Goal: Transaction & Acquisition: Purchase product/service

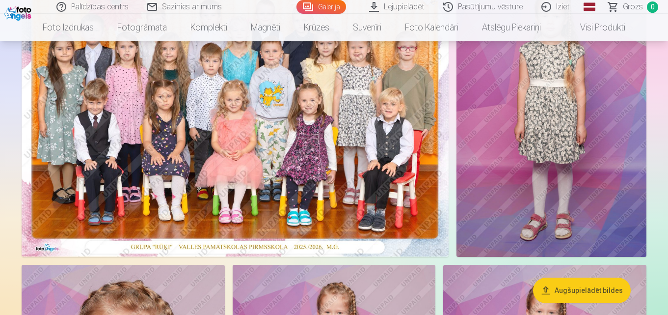
scroll to position [96, 0]
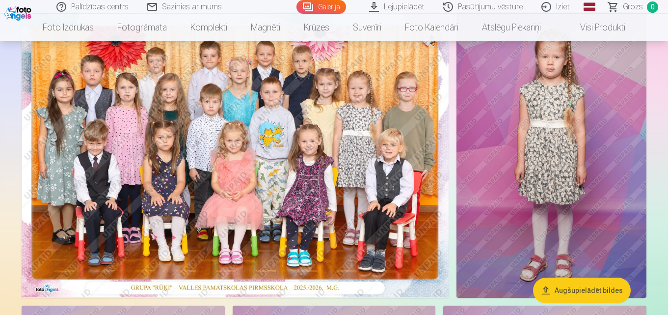
click at [312, 153] on img at bounding box center [235, 154] width 427 height 285
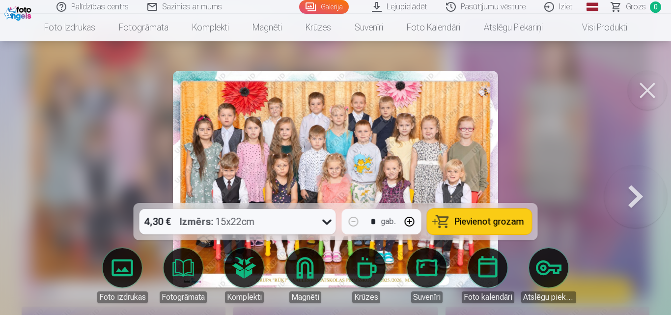
click at [492, 221] on span "Pievienot grozam" at bounding box center [489, 221] width 69 height 9
click at [636, 189] on button at bounding box center [635, 179] width 63 height 28
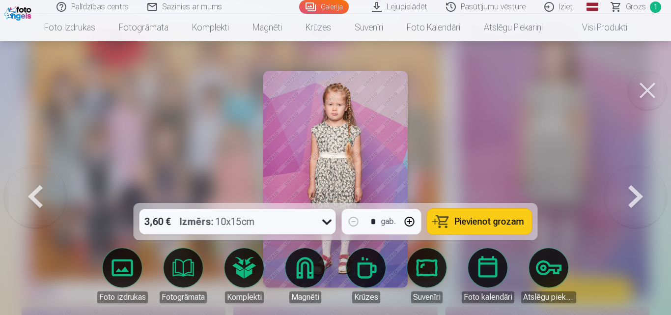
click at [636, 189] on button at bounding box center [635, 179] width 63 height 28
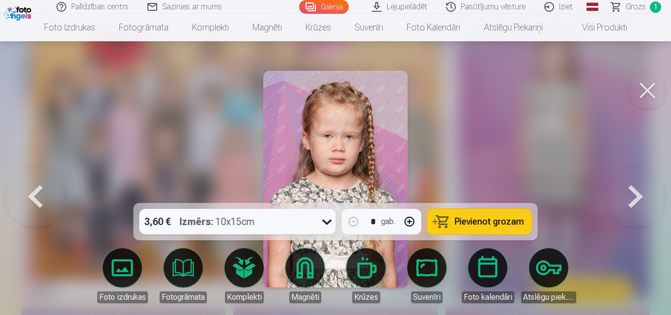
click at [636, 189] on button at bounding box center [635, 179] width 63 height 28
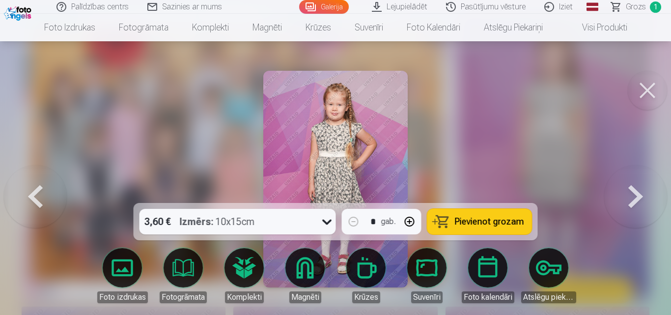
click at [636, 189] on button at bounding box center [635, 179] width 63 height 28
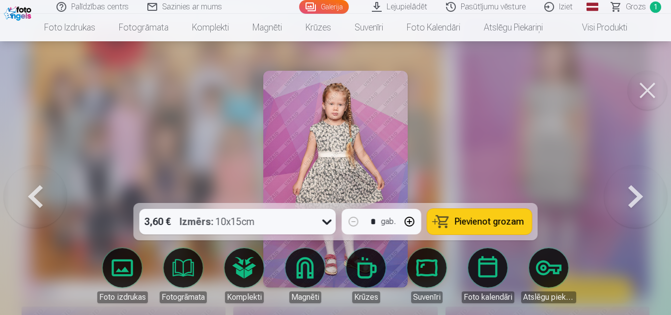
click at [486, 224] on span "Pievienot grozam" at bounding box center [489, 221] width 69 height 9
click at [637, 193] on button at bounding box center [635, 179] width 63 height 28
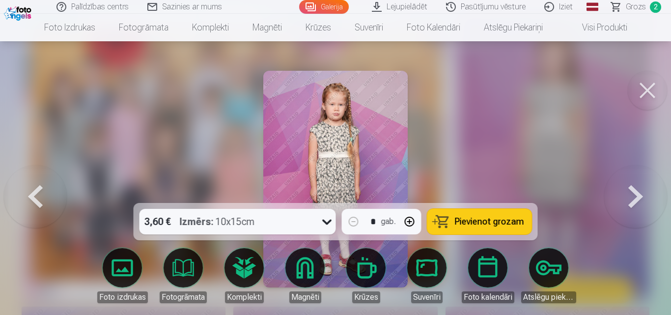
click at [637, 193] on button at bounding box center [635, 179] width 63 height 28
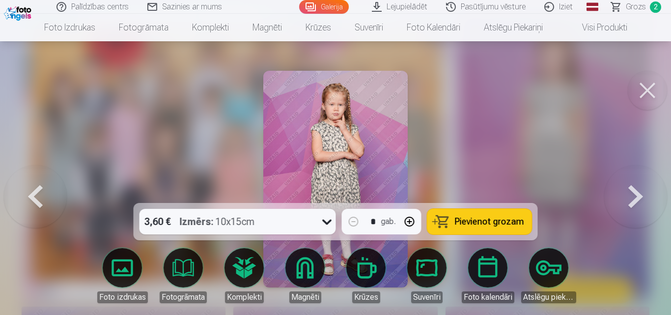
click at [637, 193] on button at bounding box center [635, 179] width 63 height 28
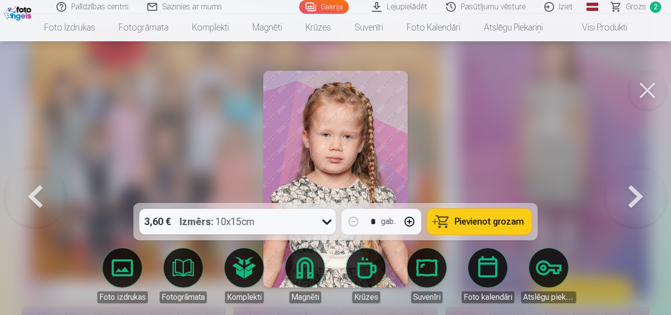
click at [637, 193] on button at bounding box center [635, 179] width 63 height 28
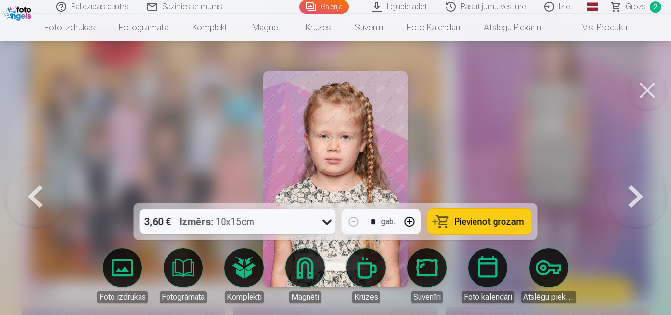
click at [637, 193] on button at bounding box center [635, 179] width 63 height 28
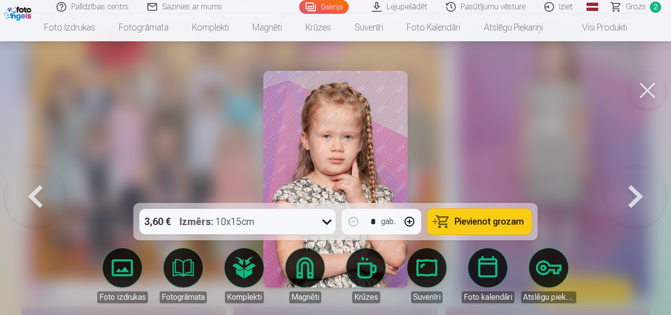
click at [637, 193] on button at bounding box center [635, 179] width 63 height 28
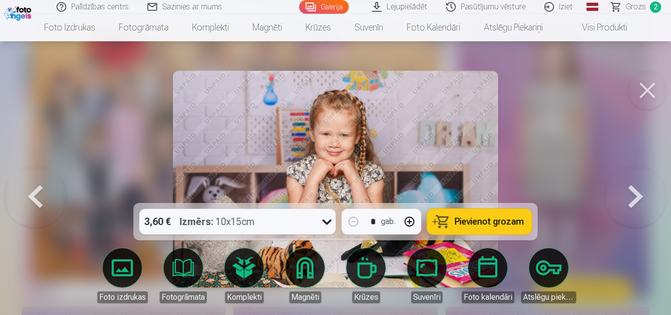
click at [637, 193] on button at bounding box center [635, 179] width 63 height 28
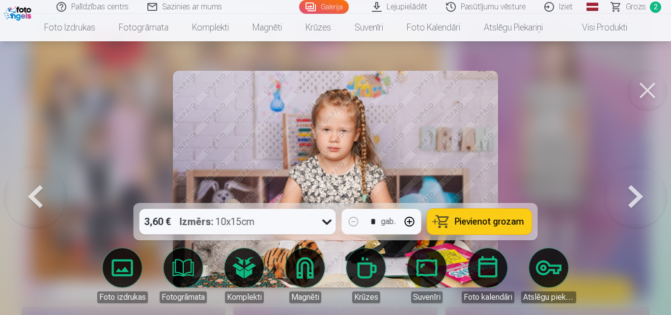
click at [637, 193] on button at bounding box center [635, 179] width 63 height 28
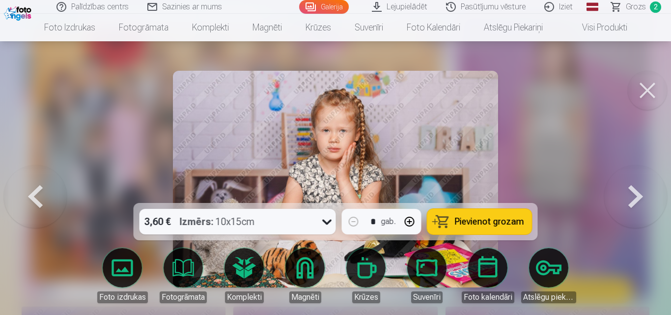
click at [637, 193] on button at bounding box center [635, 179] width 63 height 28
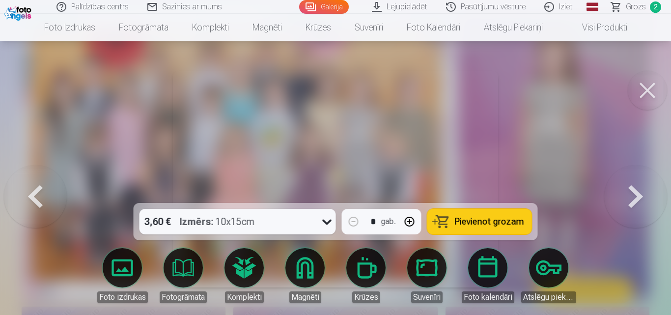
click at [637, 193] on button at bounding box center [635, 179] width 63 height 28
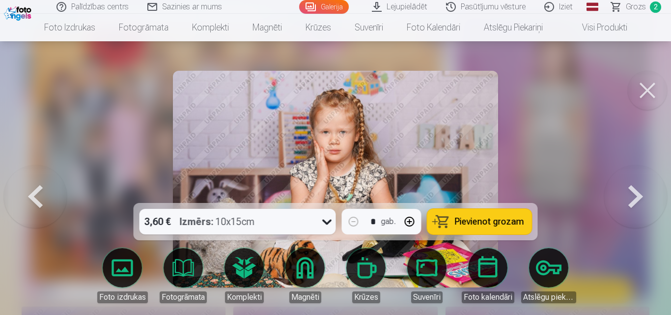
click at [637, 193] on button at bounding box center [635, 179] width 63 height 28
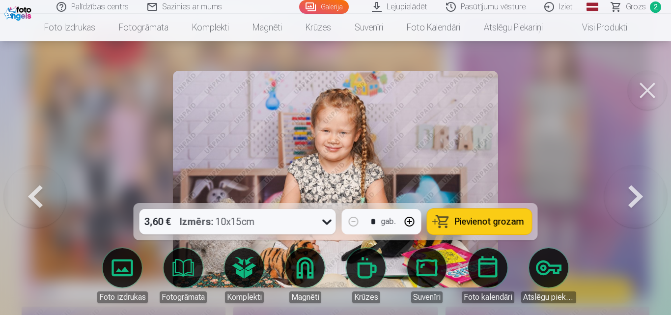
click at [637, 193] on button at bounding box center [635, 179] width 63 height 28
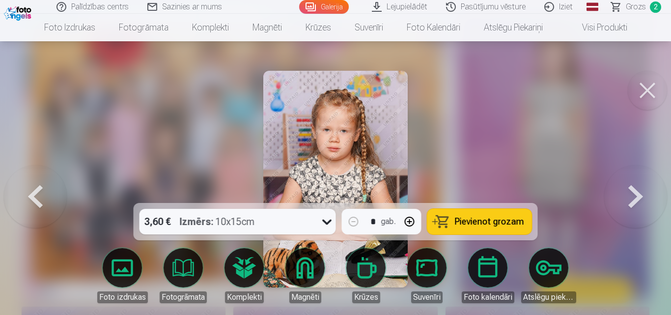
click at [637, 193] on button at bounding box center [635, 179] width 63 height 28
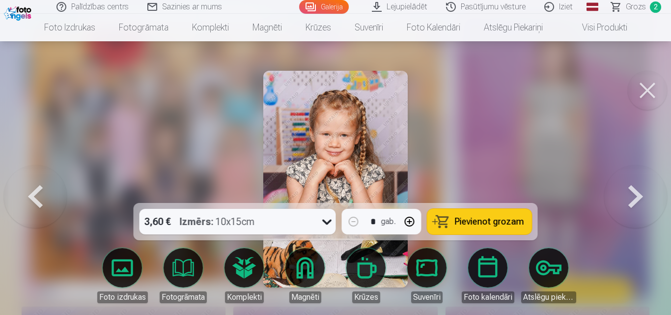
click at [637, 193] on button at bounding box center [635, 179] width 63 height 28
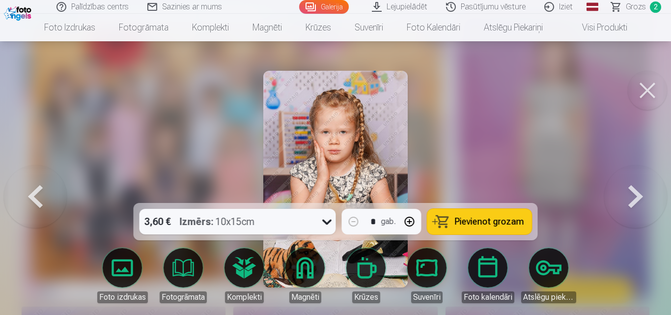
click at [637, 193] on button at bounding box center [635, 179] width 63 height 28
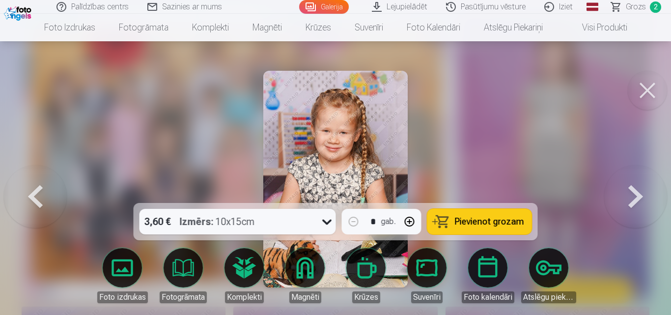
click at [637, 193] on button at bounding box center [635, 179] width 63 height 28
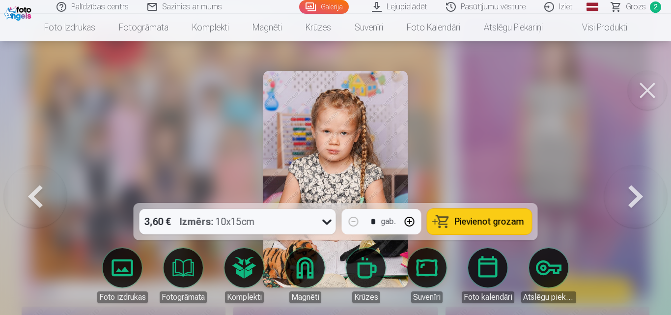
click at [637, 193] on button at bounding box center [635, 179] width 63 height 28
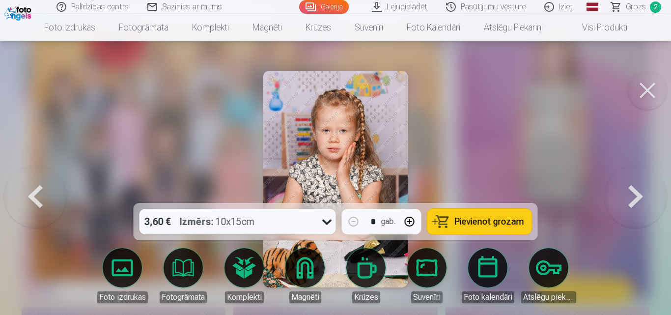
click at [637, 193] on button at bounding box center [635, 179] width 63 height 28
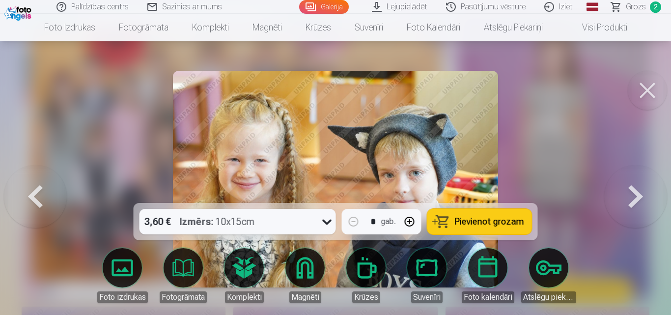
click at [483, 223] on span "Pievienot grozam" at bounding box center [489, 221] width 69 height 9
click at [634, 193] on button at bounding box center [635, 179] width 63 height 28
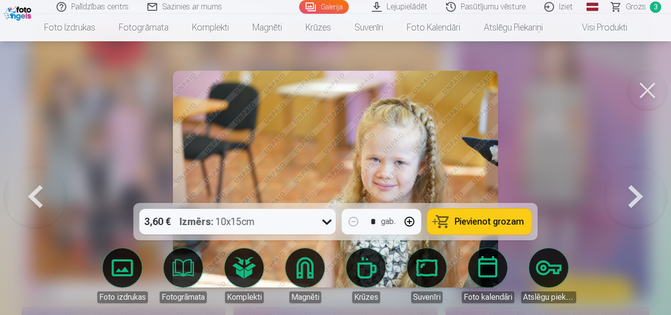
click at [634, 193] on button at bounding box center [635, 179] width 63 height 28
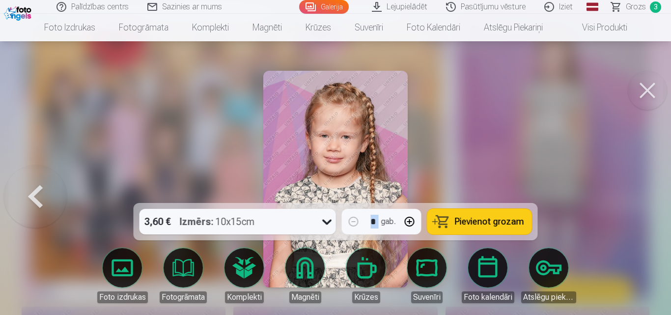
click at [634, 197] on div at bounding box center [335, 157] width 671 height 315
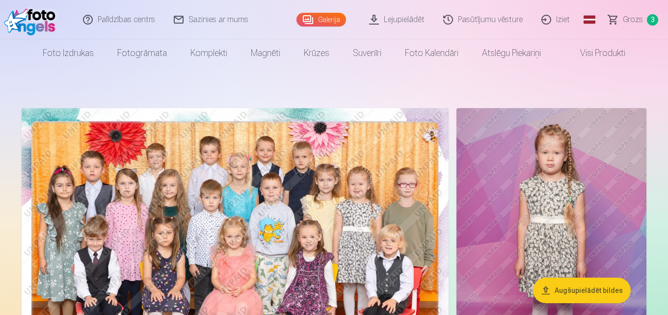
click at [635, 21] on span "Grozs" at bounding box center [633, 20] width 20 height 12
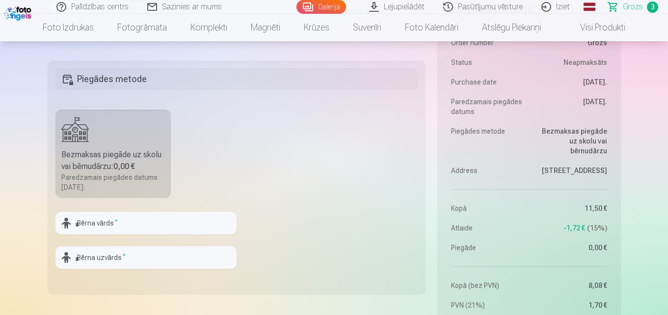
scroll to position [532, 0]
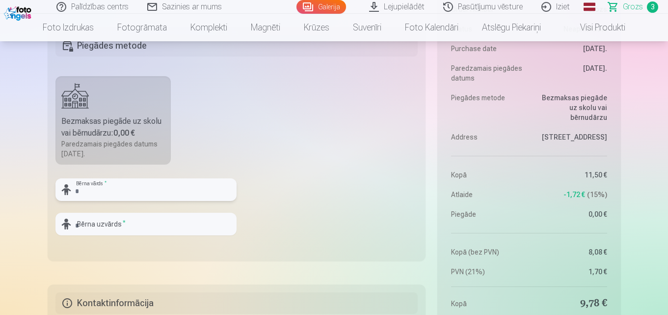
click at [168, 190] on input "text" at bounding box center [145, 189] width 181 height 23
type input "*"
type input "*******"
click at [133, 228] on input "text" at bounding box center [145, 224] width 181 height 23
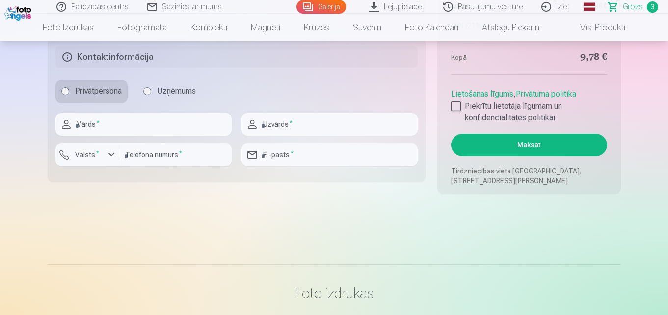
scroll to position [738, 0]
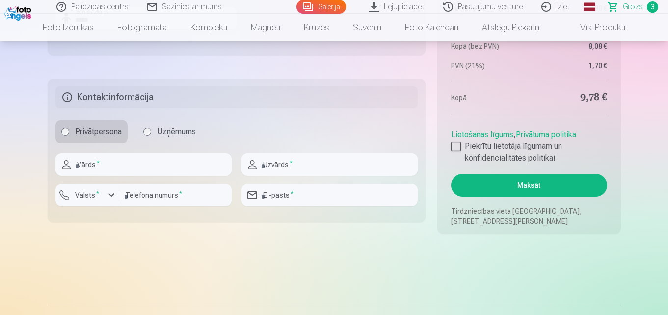
type input "*****"
click at [208, 168] on input "text" at bounding box center [143, 164] width 176 height 23
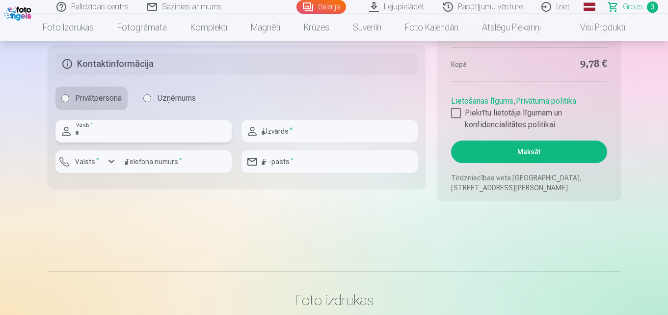
scroll to position [758, 0]
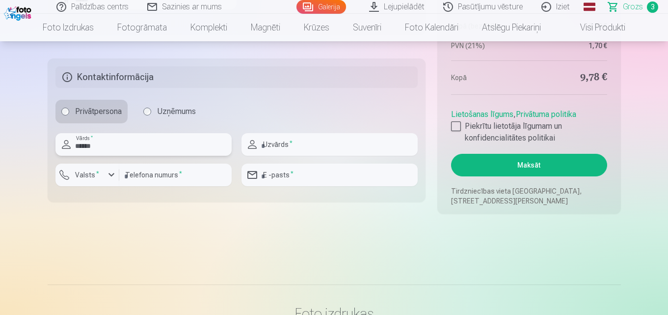
type input "******"
click at [325, 144] on input "text" at bounding box center [330, 144] width 176 height 23
type input "*****"
click at [111, 177] on div "button" at bounding box center [112, 175] width 12 height 12
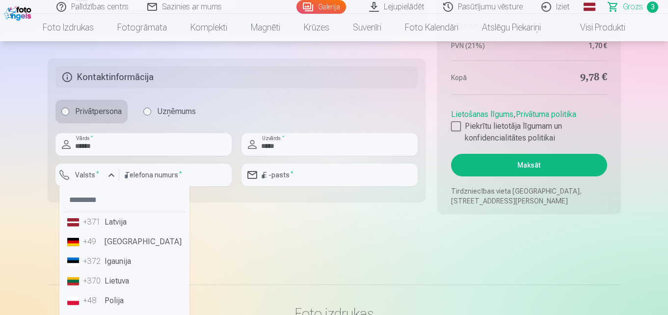
click at [122, 228] on li "+371 Latvija" at bounding box center [124, 222] width 122 height 20
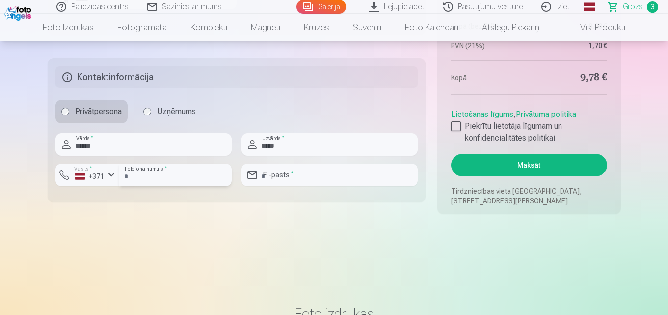
click at [205, 175] on input "number" at bounding box center [175, 174] width 112 height 23
type input "********"
drag, startPoint x: 314, startPoint y: 174, endPoint x: 252, endPoint y: 177, distance: 61.4
click at [252, 177] on div "********* E -pasts *" at bounding box center [330, 174] width 176 height 23
type input "**********"
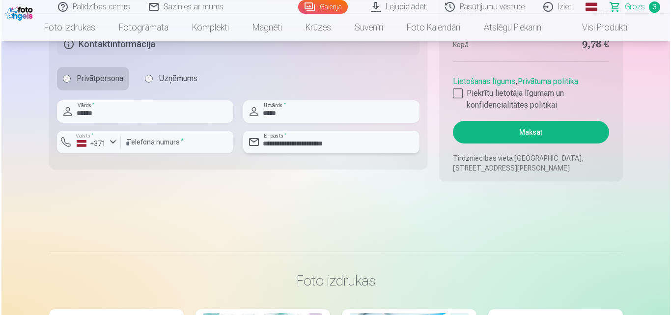
scroll to position [798, 0]
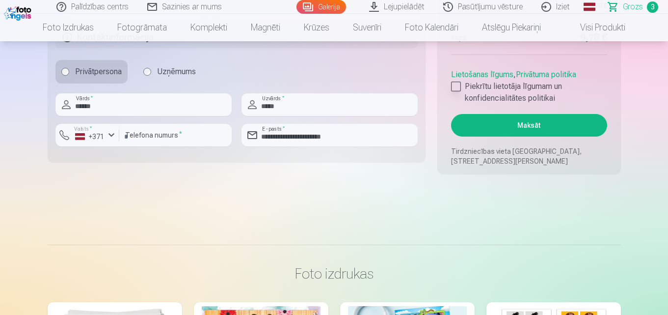
click at [455, 86] on div at bounding box center [456, 87] width 10 height 10
click at [504, 129] on button "Maksāt" at bounding box center [529, 125] width 156 height 23
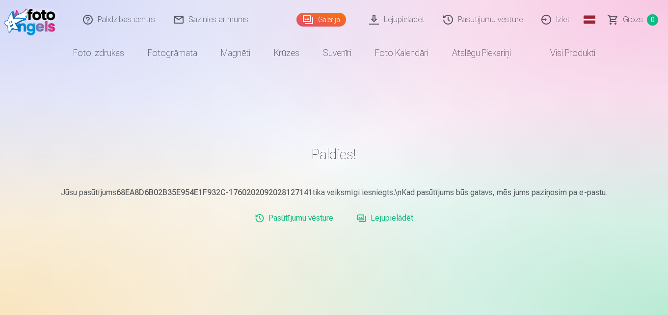
click at [566, 18] on link "Iziet" at bounding box center [556, 19] width 47 height 39
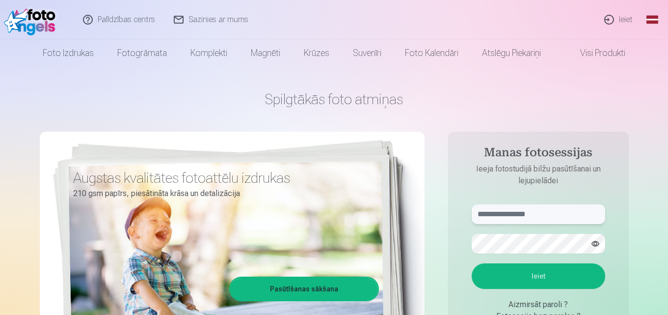
click at [543, 216] on input "text" at bounding box center [539, 214] width 134 height 20
type input "**********"
click at [548, 280] on button "Ieiet" at bounding box center [539, 276] width 134 height 26
